Goal: Transaction & Acquisition: Book appointment/travel/reservation

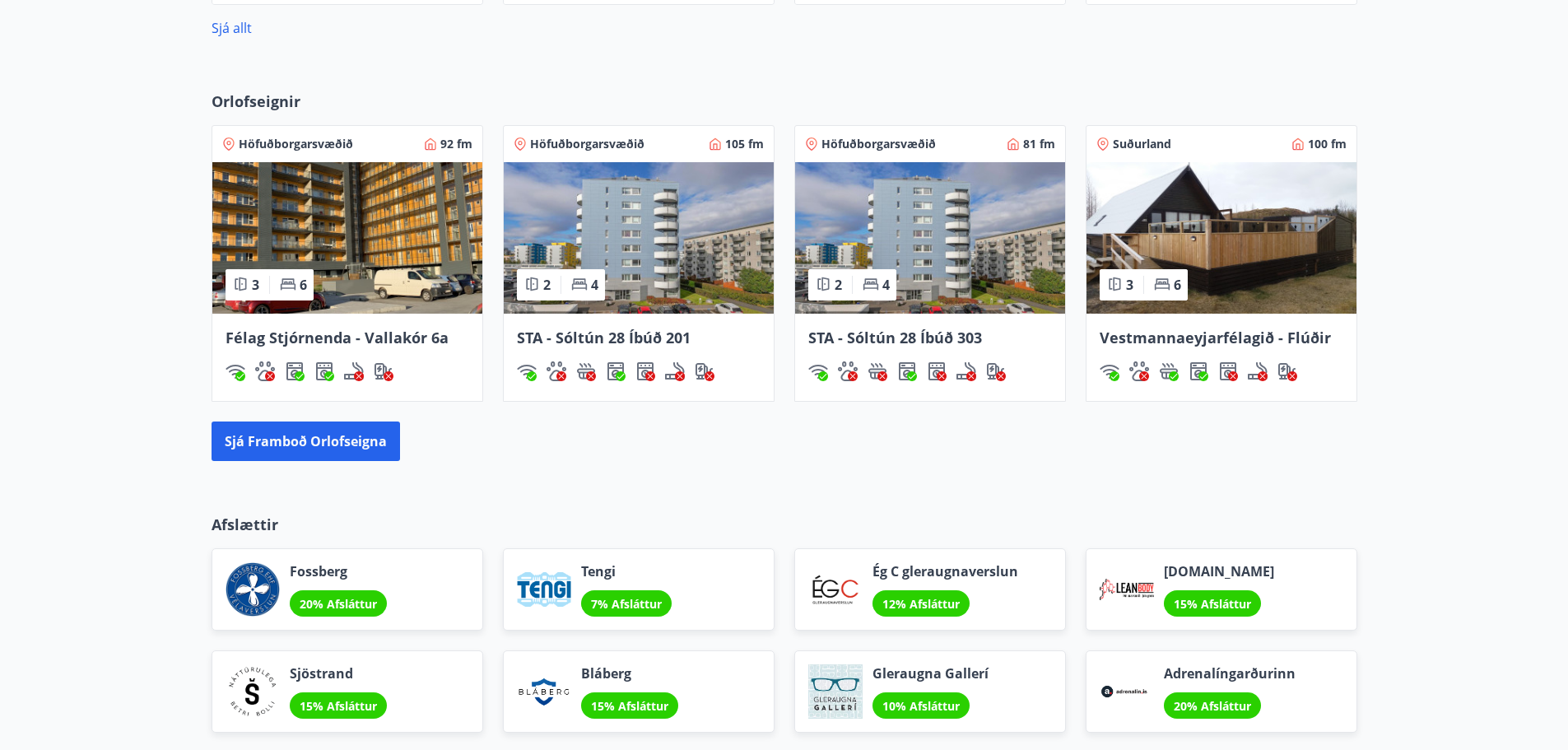
scroll to position [1152, 0]
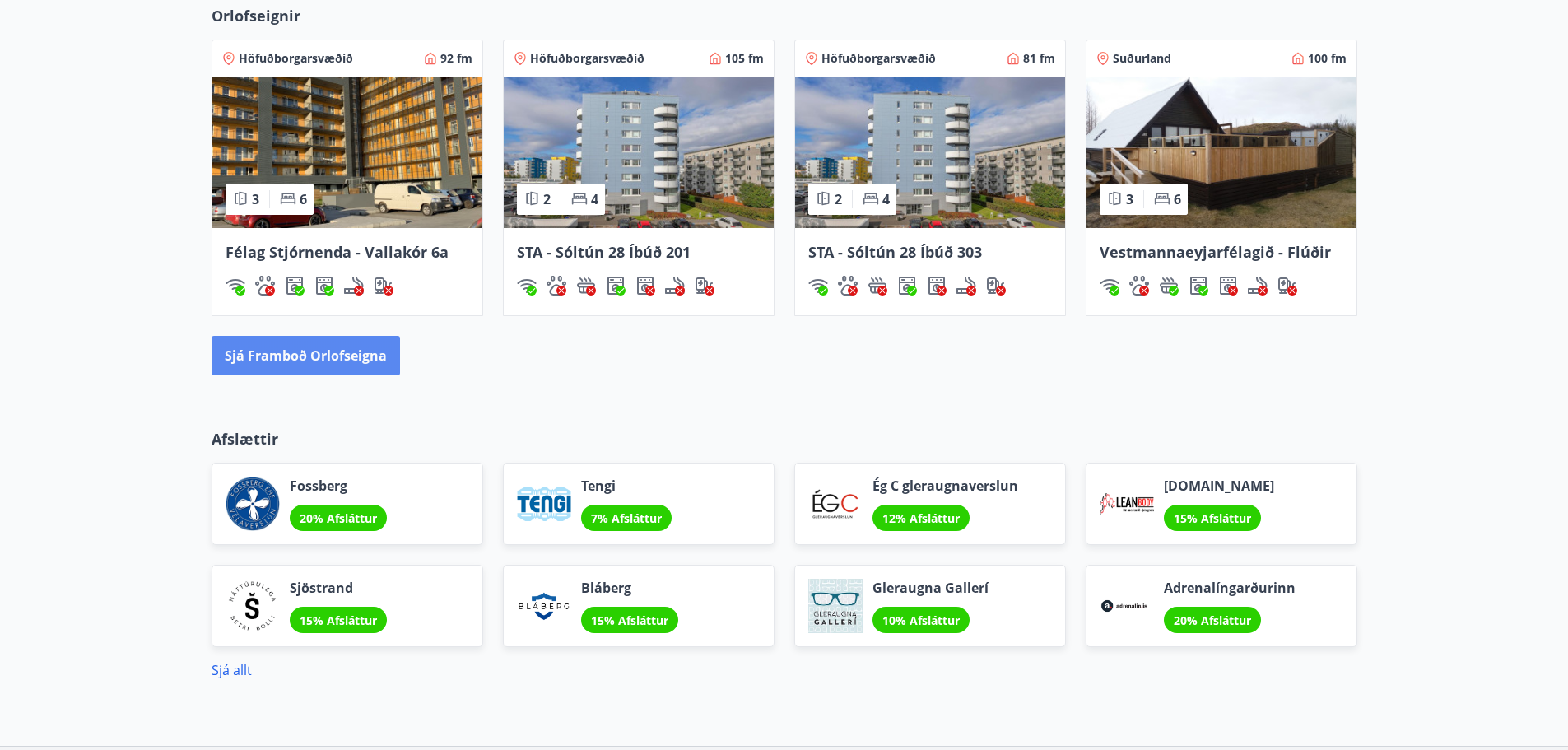
click at [336, 356] on button "Sjá framboð orlofseigna" at bounding box center [306, 355] width 188 height 39
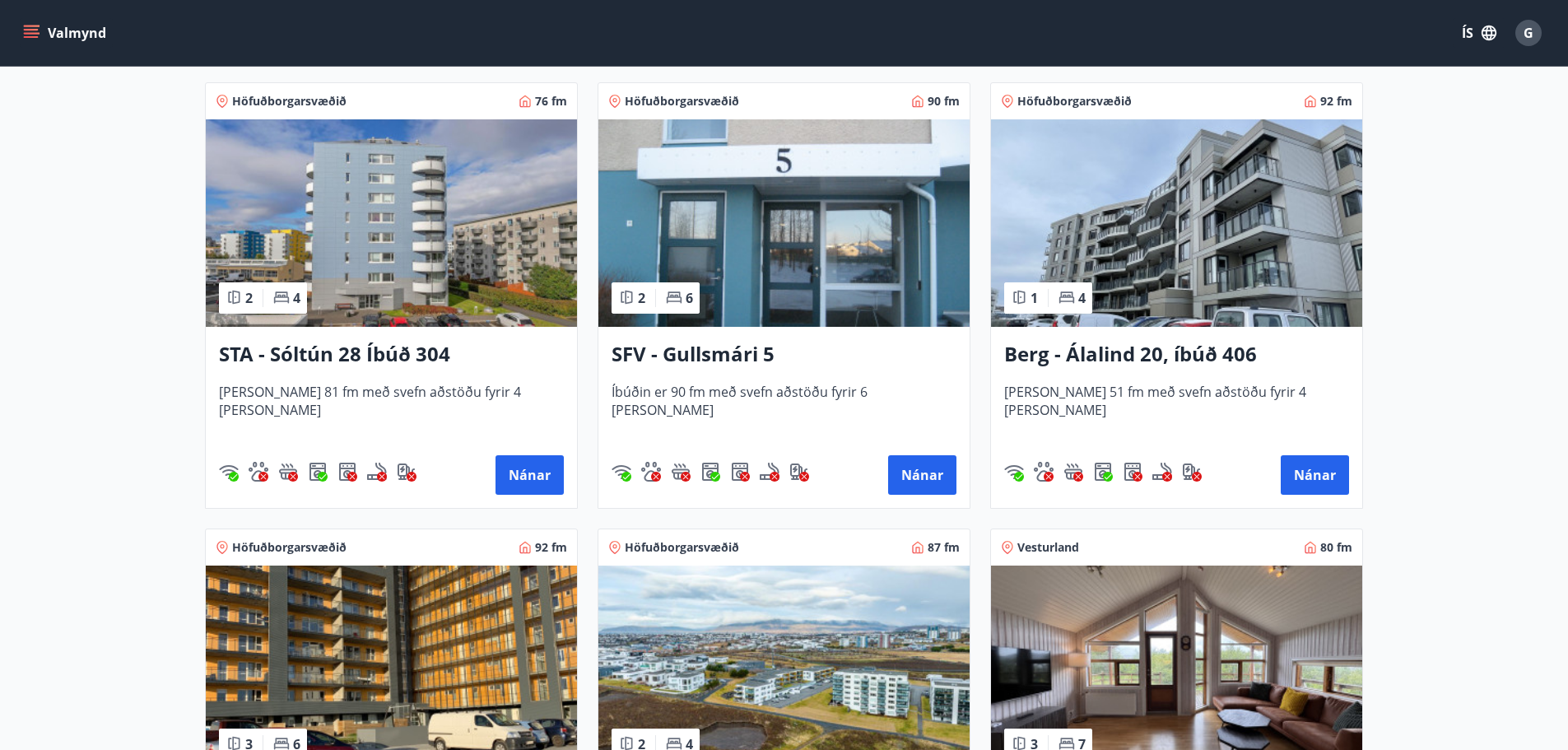
scroll to position [2139, 0]
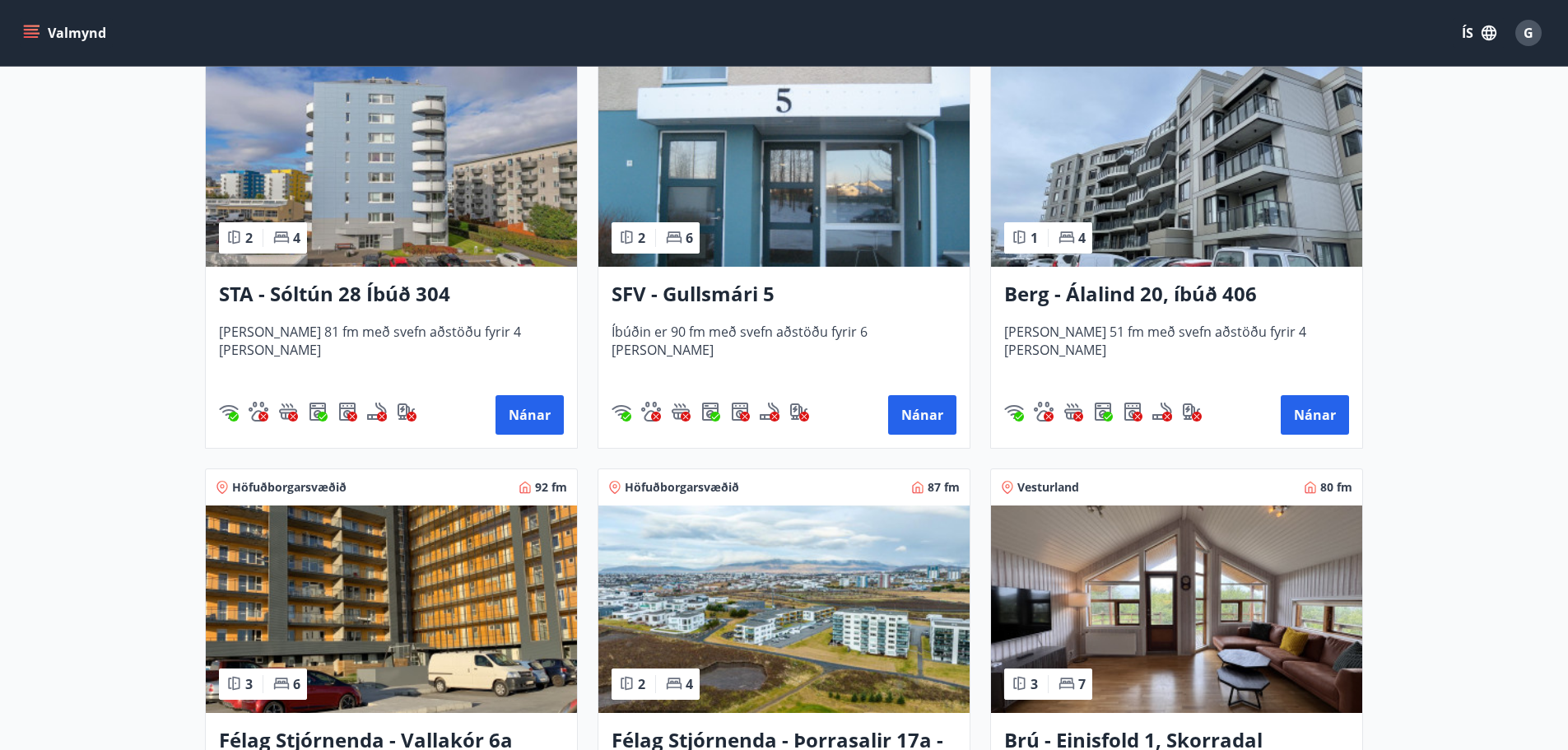
click at [1111, 293] on h3 "Berg - Álalind 20, íbúð 406" at bounding box center [1176, 294] width 345 height 29
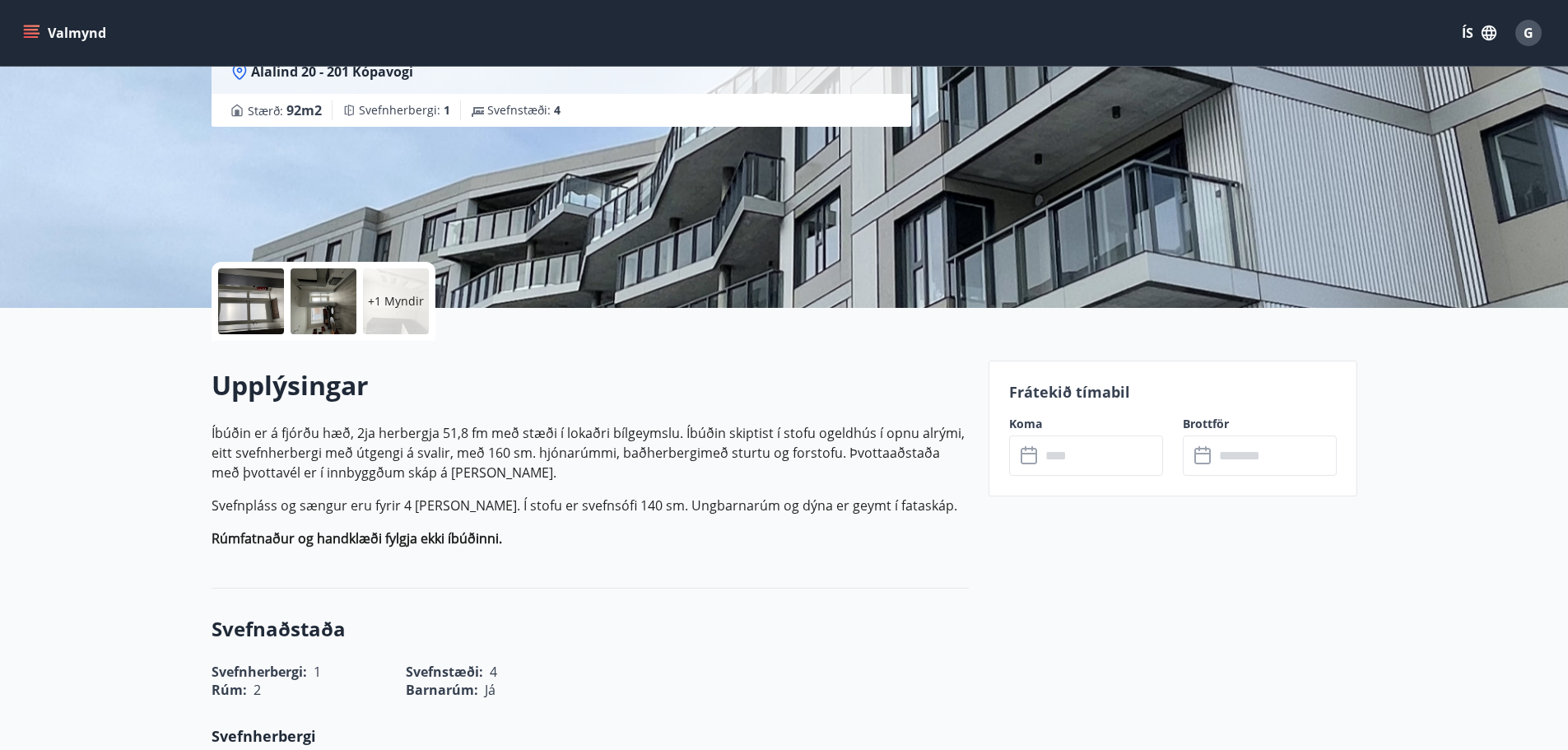
scroll to position [165, 0]
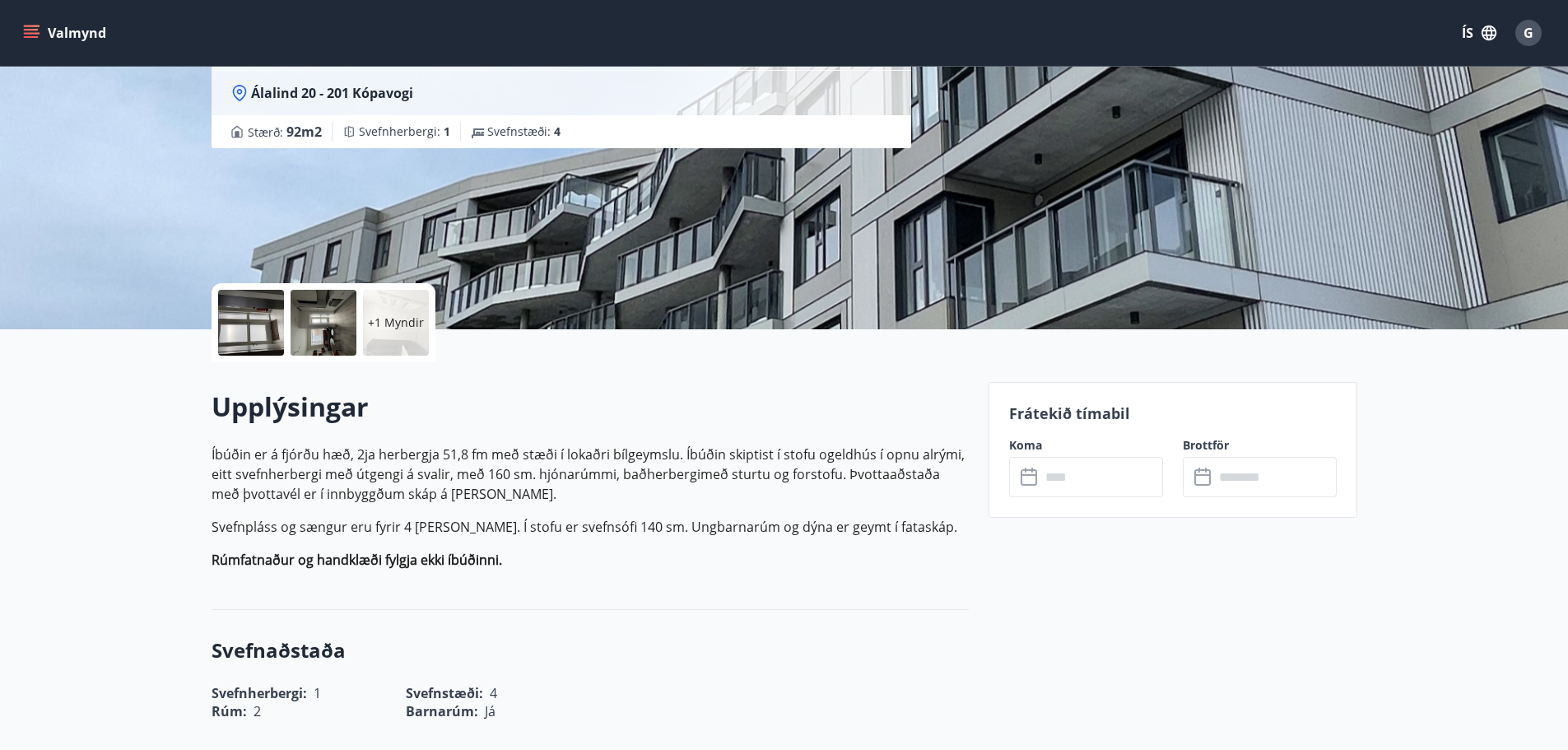
click at [1050, 480] on input "text" at bounding box center [1102, 477] width 123 height 40
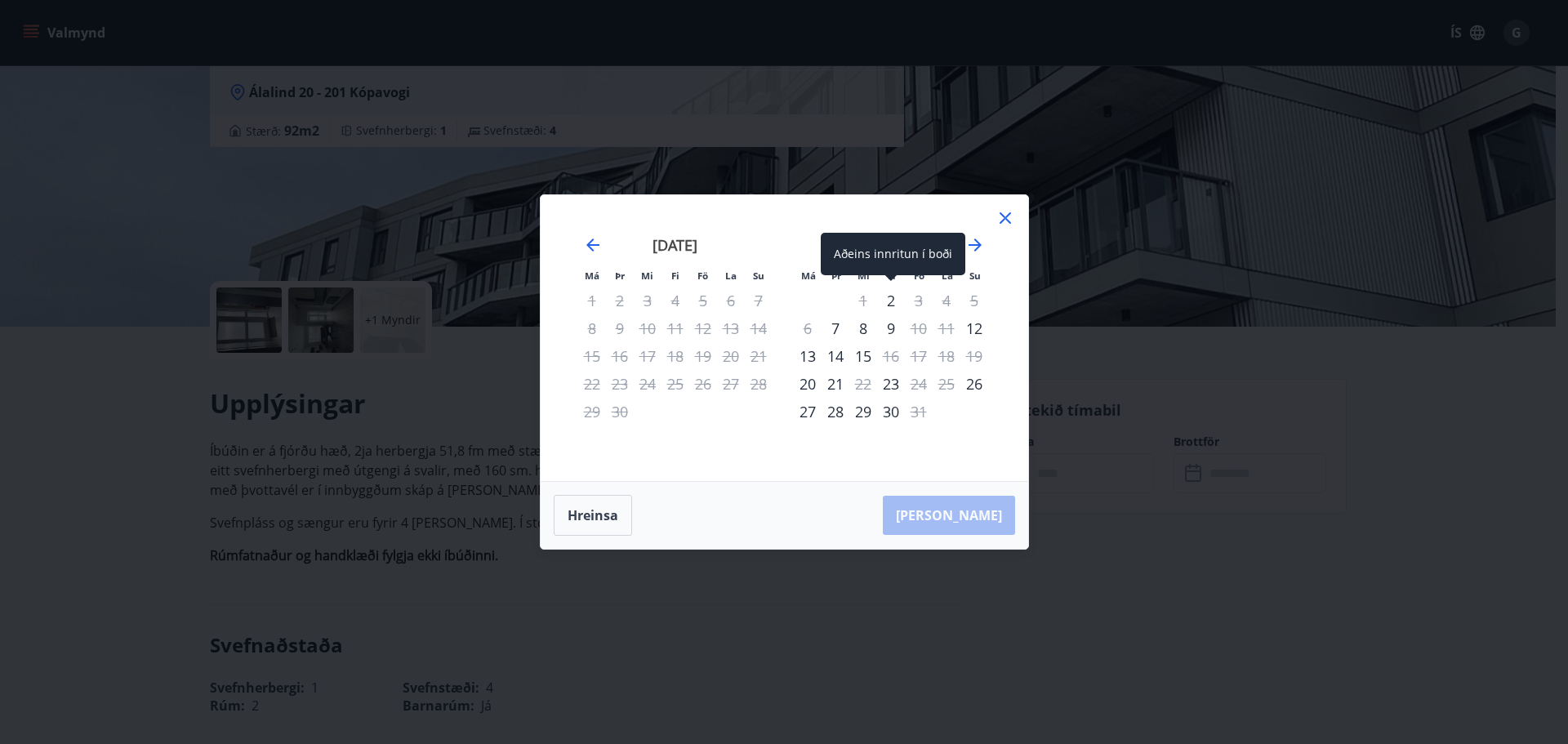
click at [889, 303] on div "2" at bounding box center [890, 300] width 28 height 27
click at [916, 301] on div "3" at bounding box center [919, 300] width 28 height 27
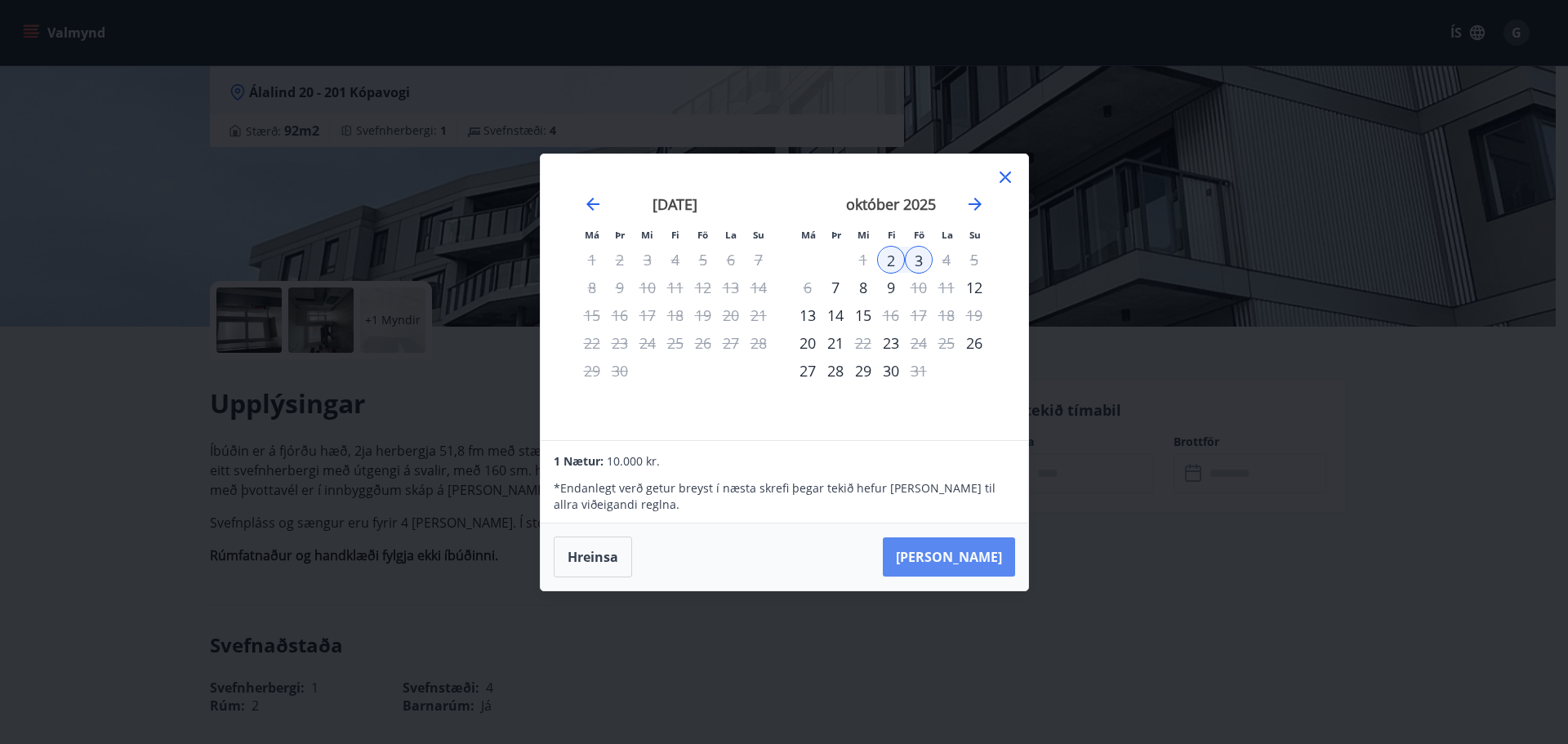
click at [977, 552] on button "[PERSON_NAME]" at bounding box center [949, 557] width 133 height 39
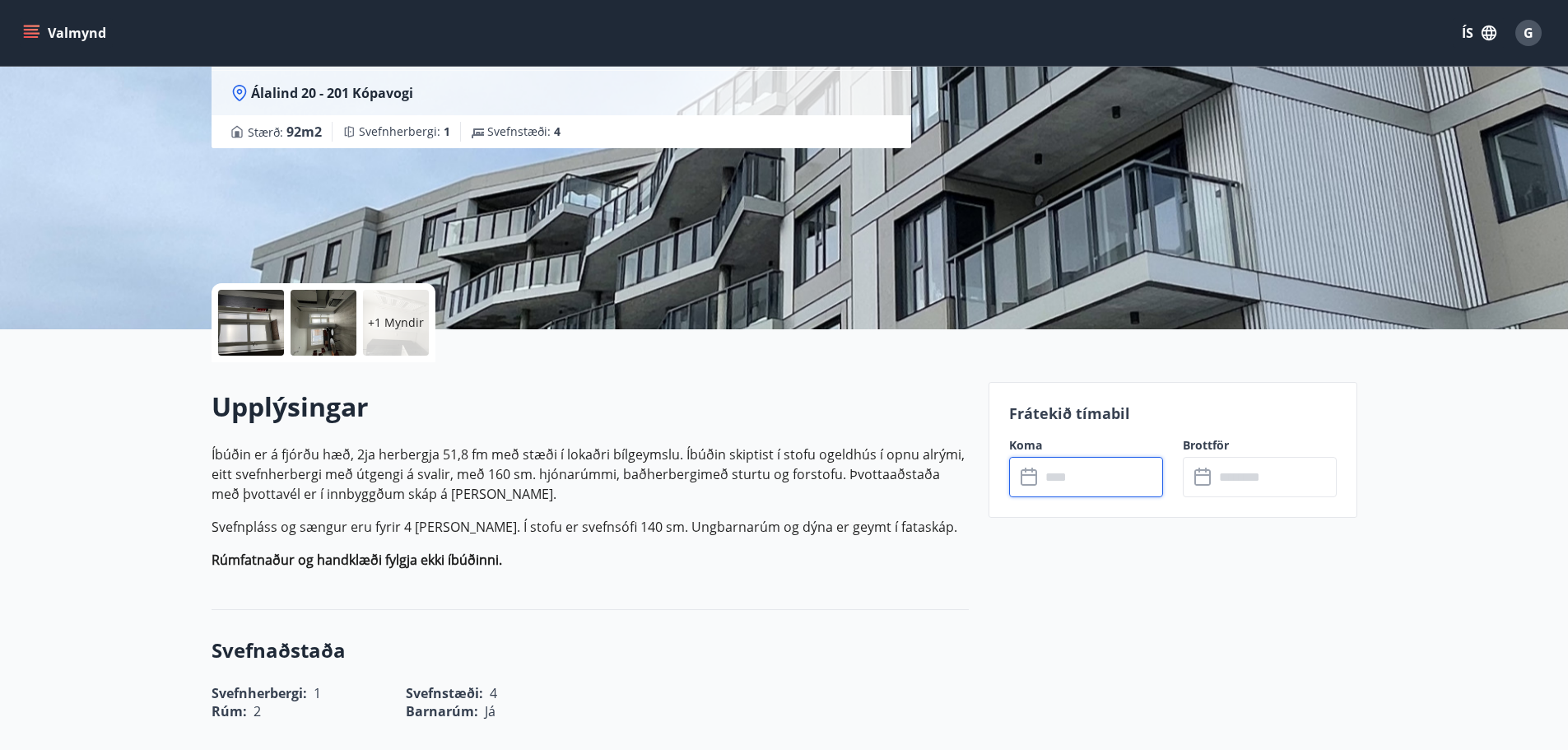
type input "******"
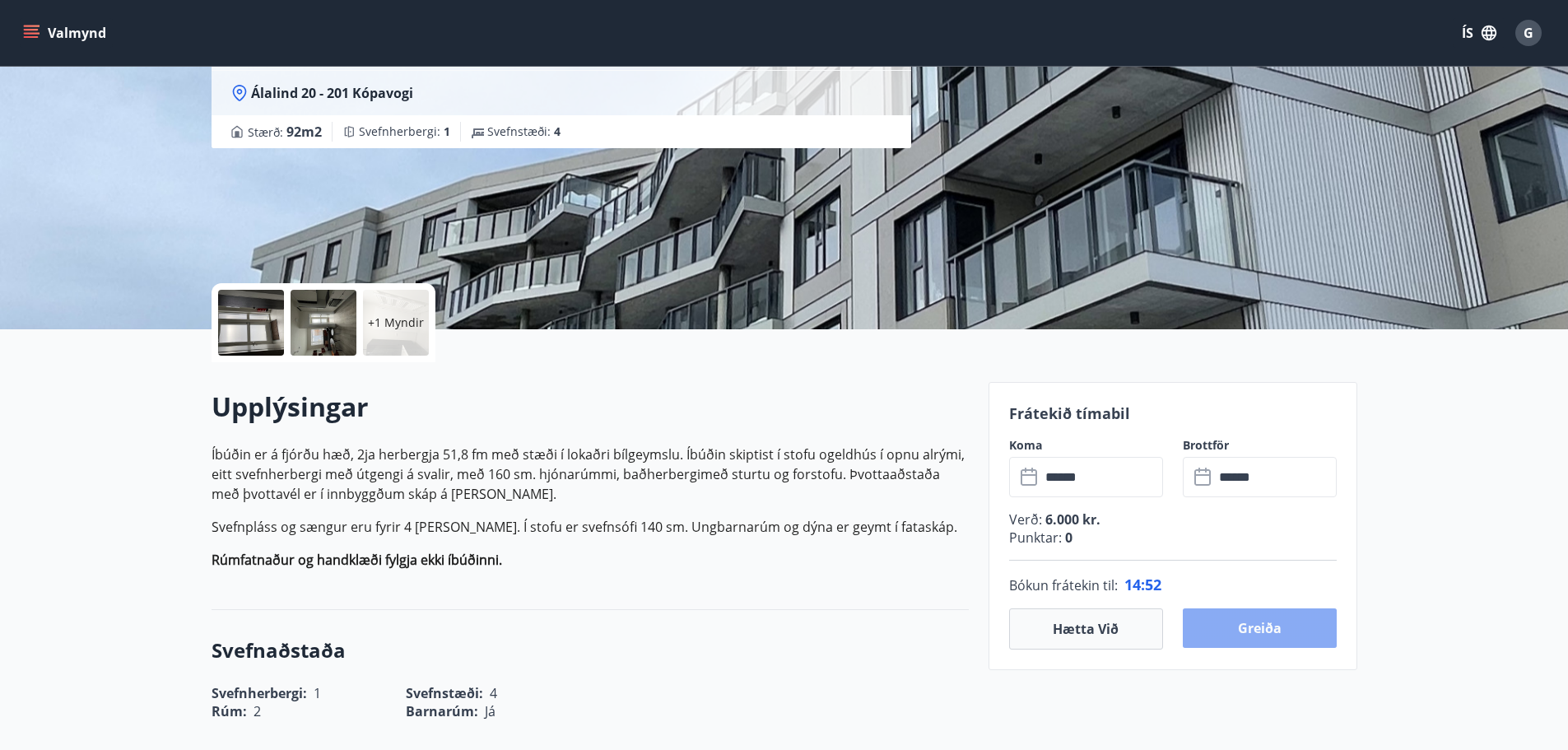
click at [1251, 627] on button "Greiða" at bounding box center [1260, 627] width 154 height 39
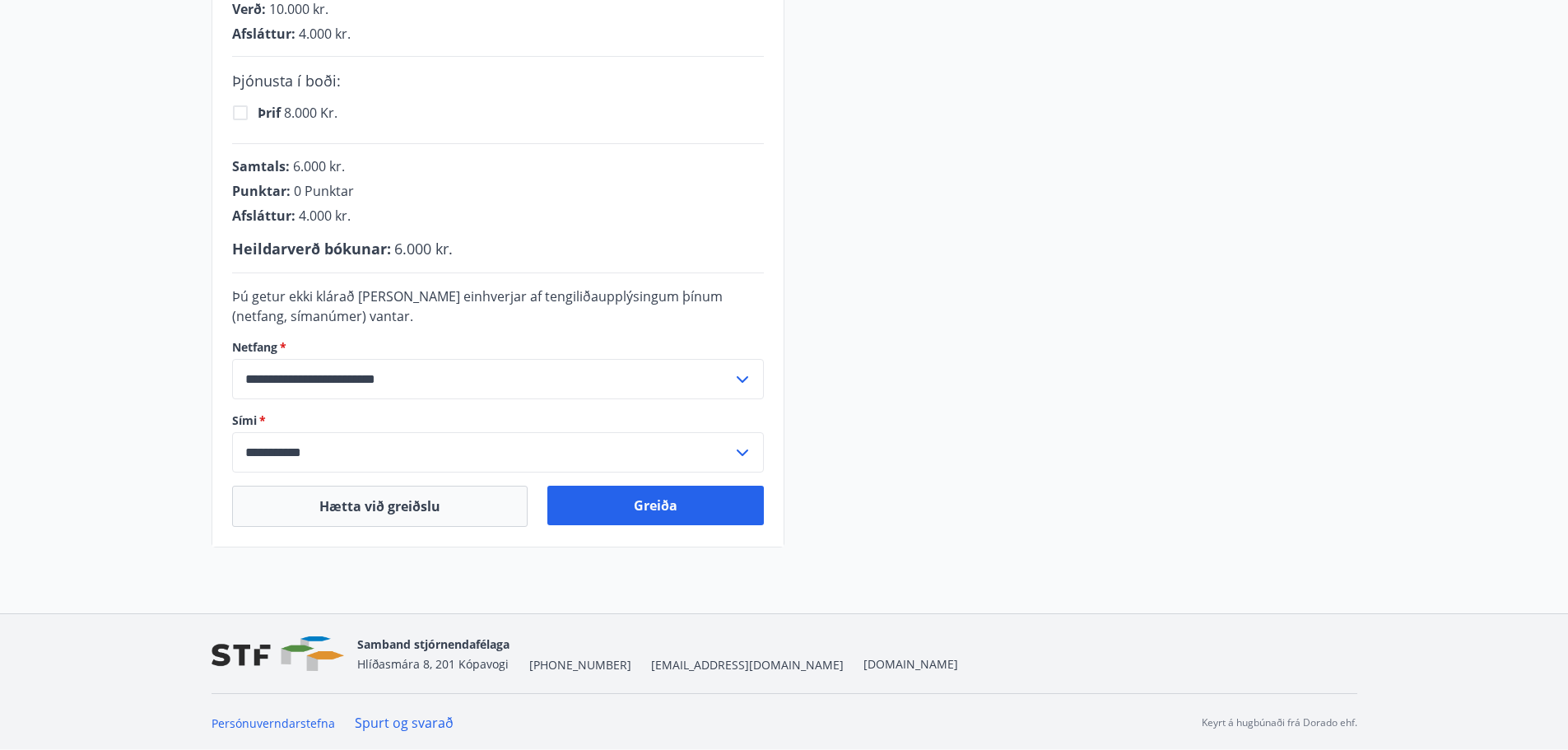
scroll to position [451, 0]
click at [639, 502] on button "Greiða" at bounding box center [656, 503] width 217 height 39
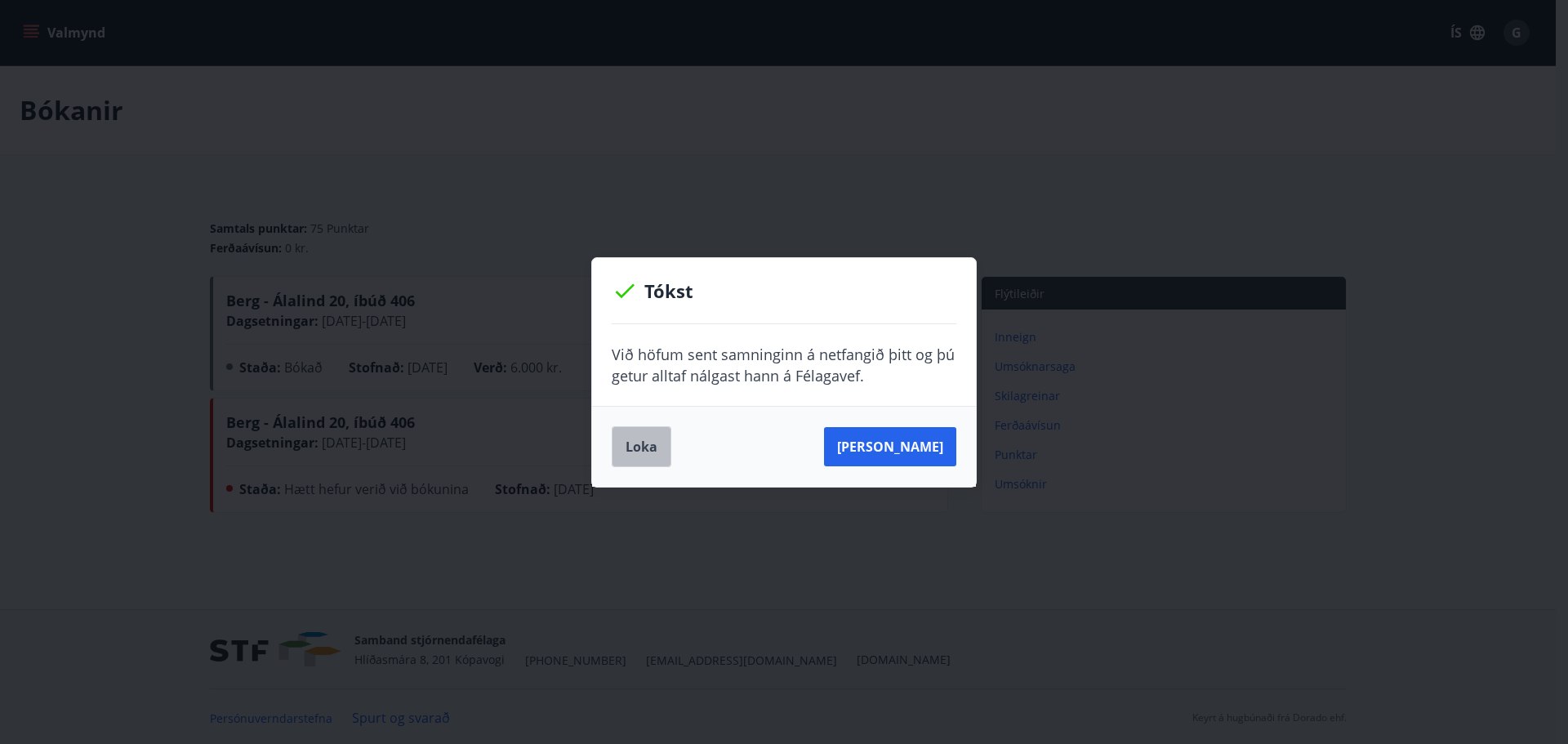
click at [631, 443] on button "Loka" at bounding box center [642, 446] width 60 height 41
